Goal: Find specific page/section: Find specific page/section

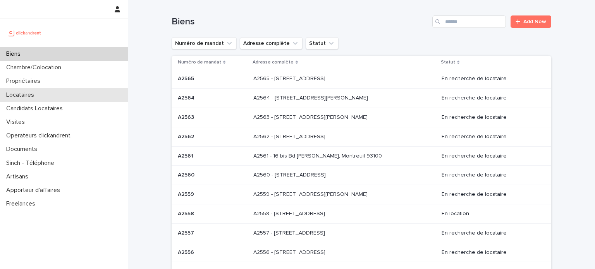
click at [38, 94] on p "Locataires" at bounding box center [21, 94] width 37 height 7
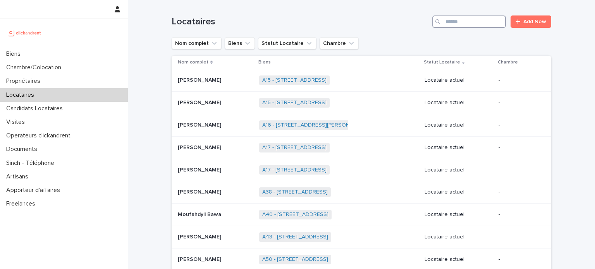
click at [321, 21] on input "Search" at bounding box center [469, 21] width 74 height 12
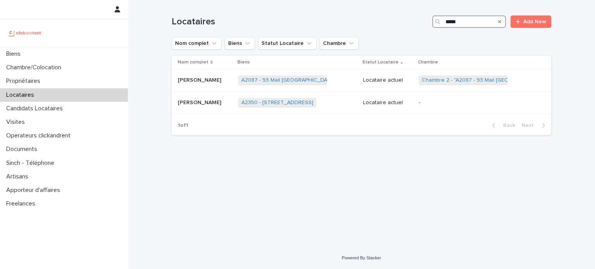
type input "*****"
